Goal: Check status: Check status

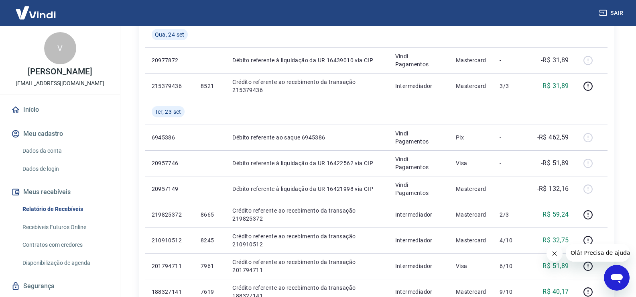
scroll to position [244, 0]
